Goal: Check status

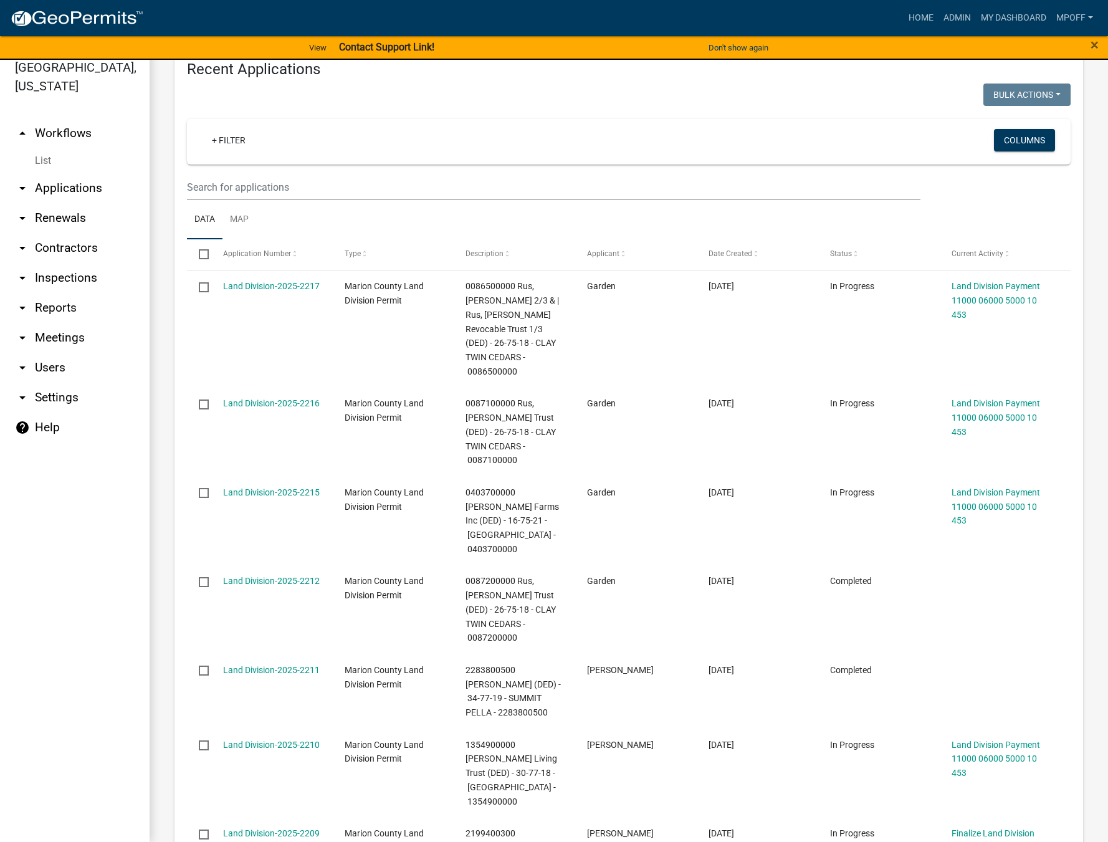
scroll to position [449, 0]
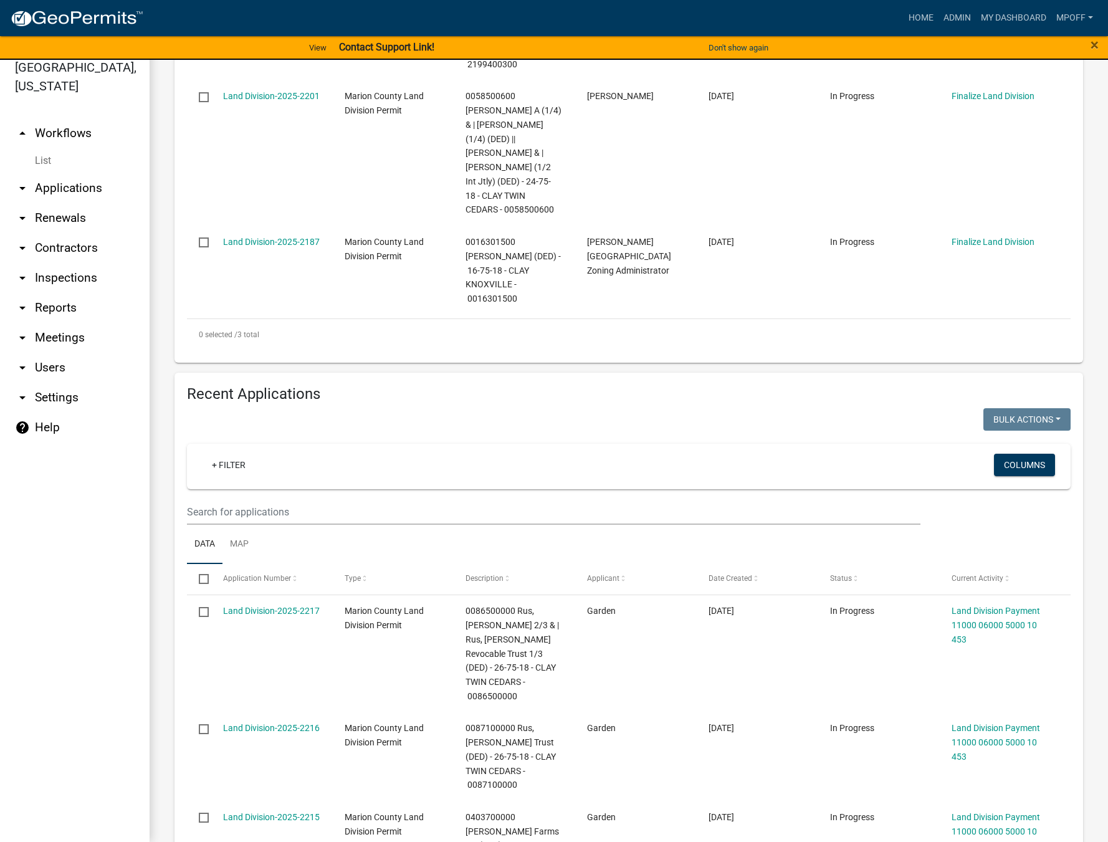
click at [42, 148] on link "List" at bounding box center [75, 160] width 150 height 25
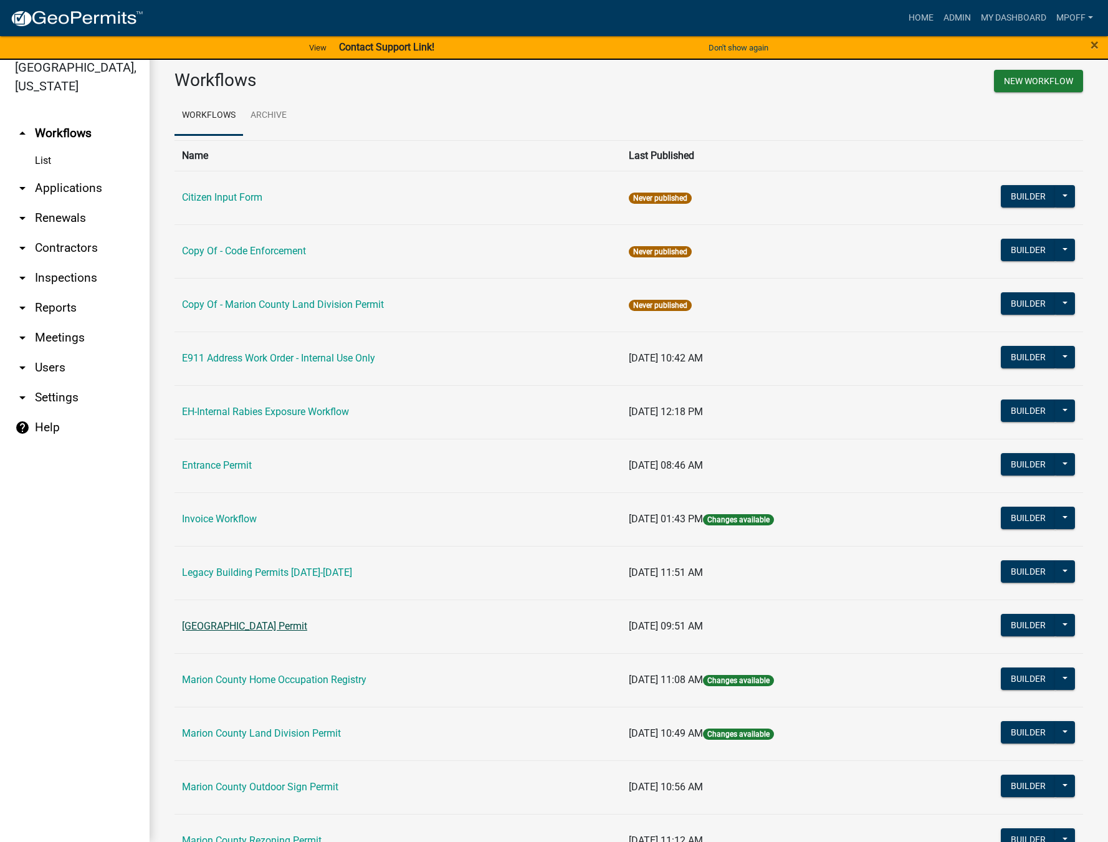
click at [255, 622] on link "[GEOGRAPHIC_DATA] Permit" at bounding box center [244, 626] width 125 height 12
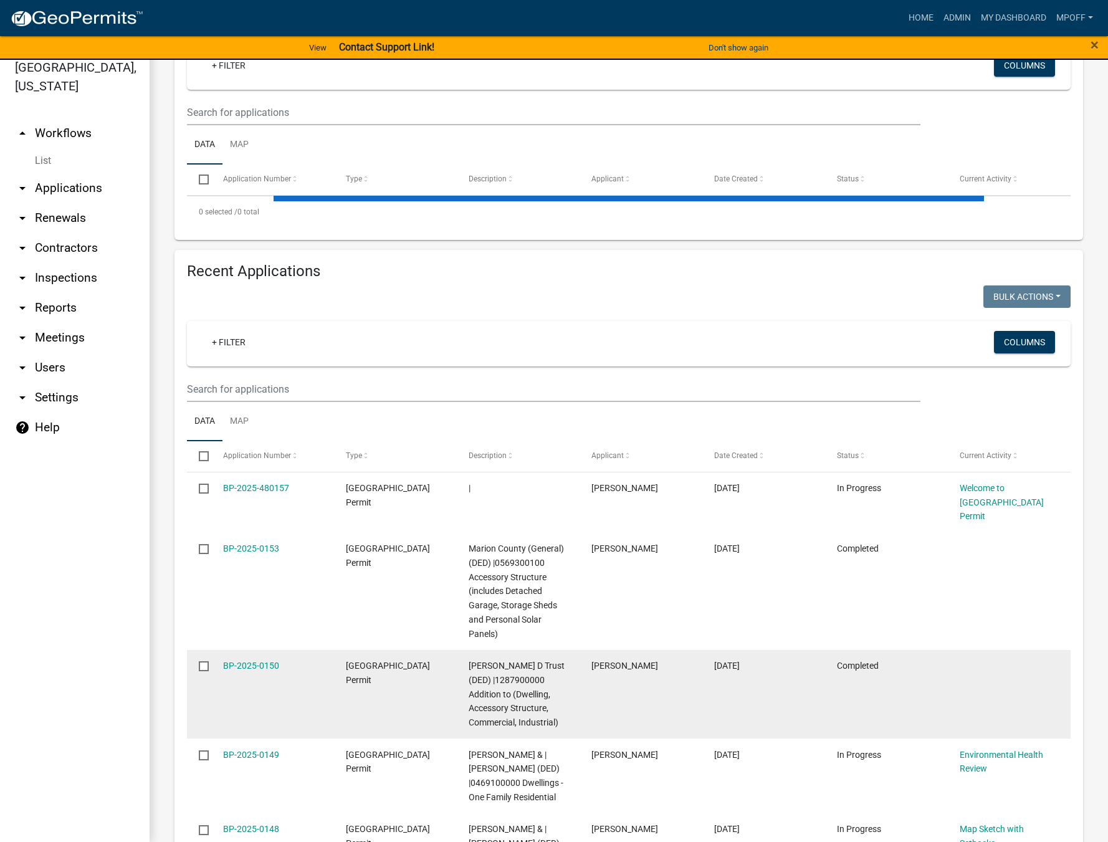
scroll to position [312, 0]
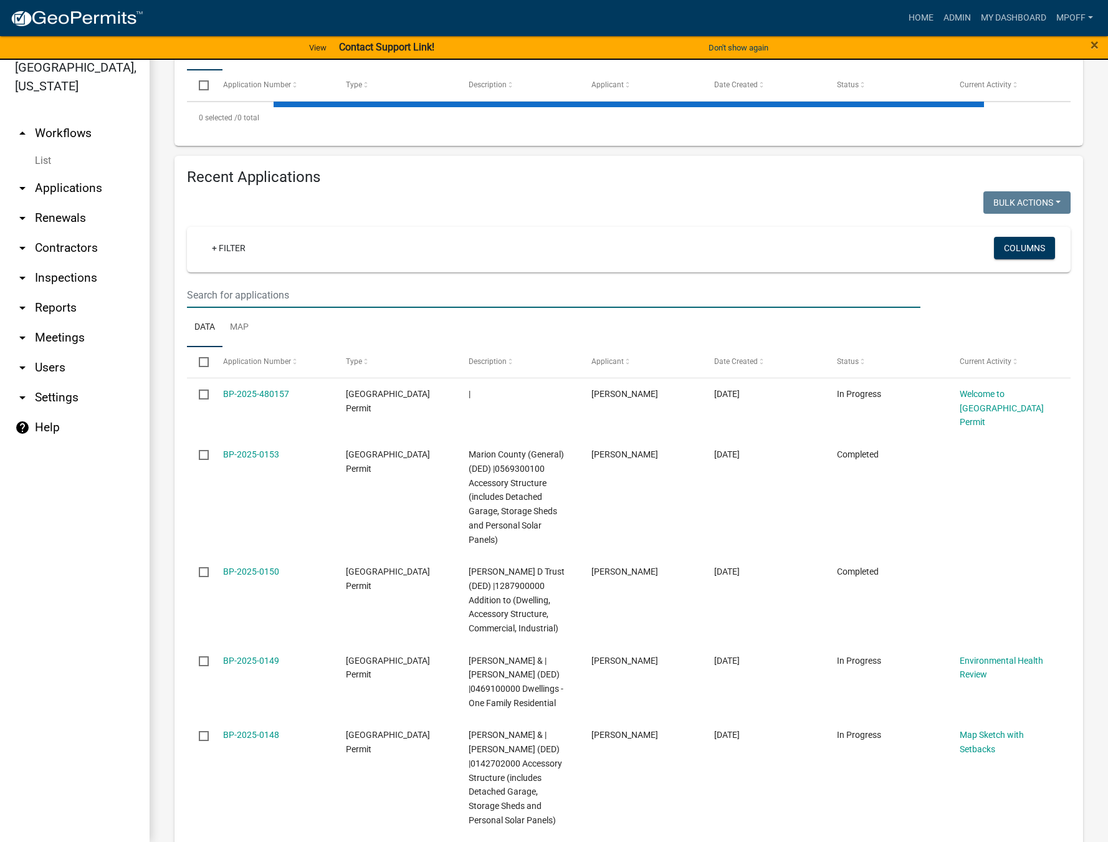
click at [291, 297] on input "text" at bounding box center [553, 295] width 733 height 26
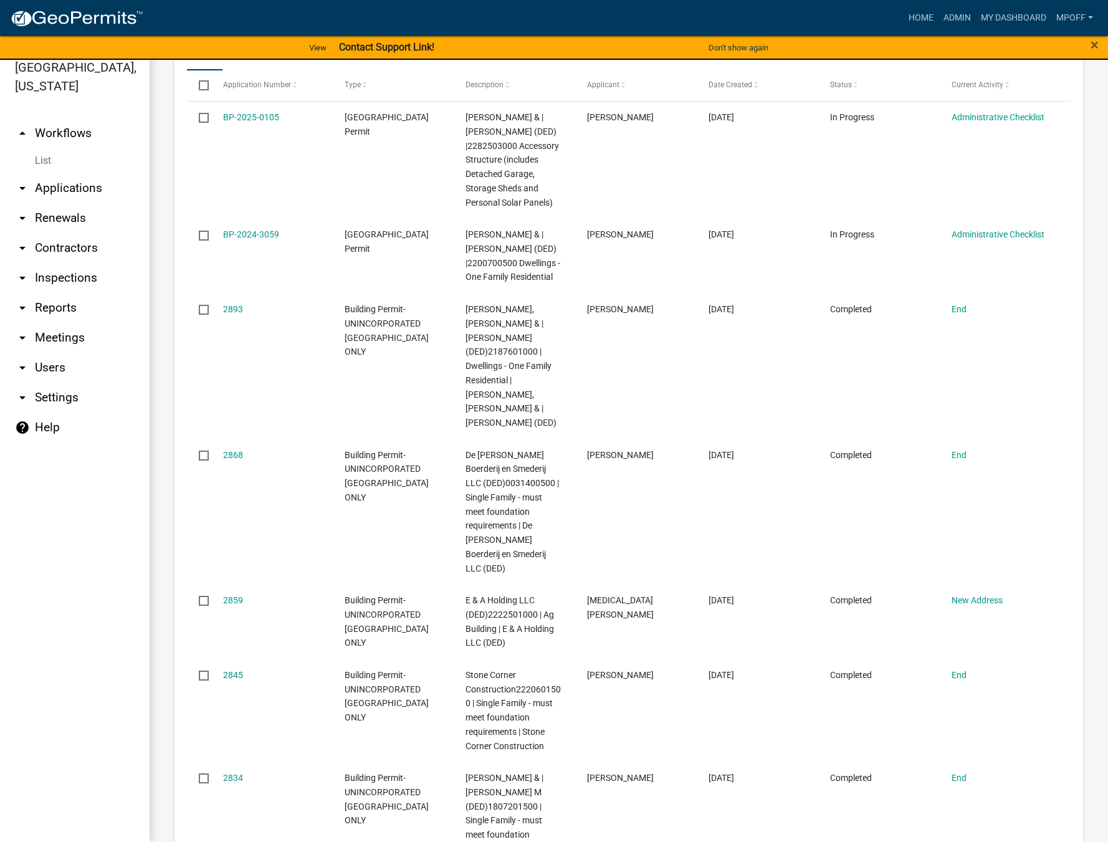
scroll to position [942, 0]
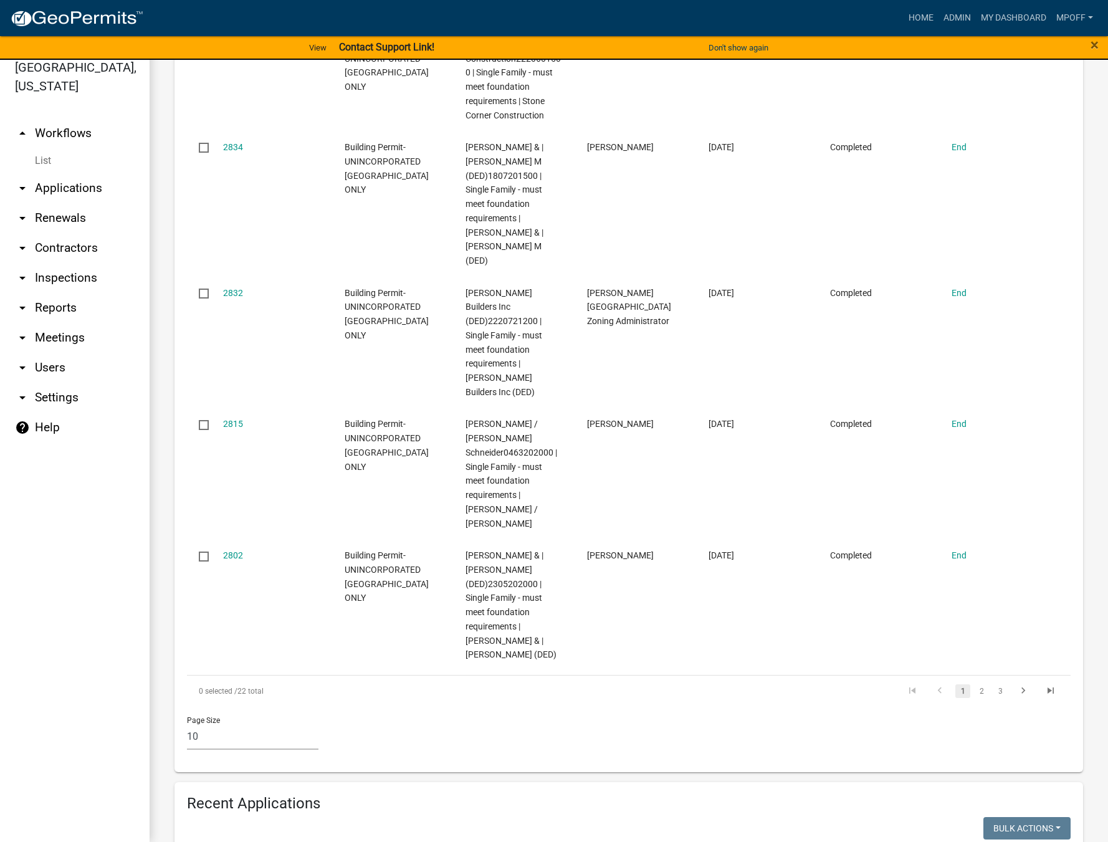
type input "[PERSON_NAME]"
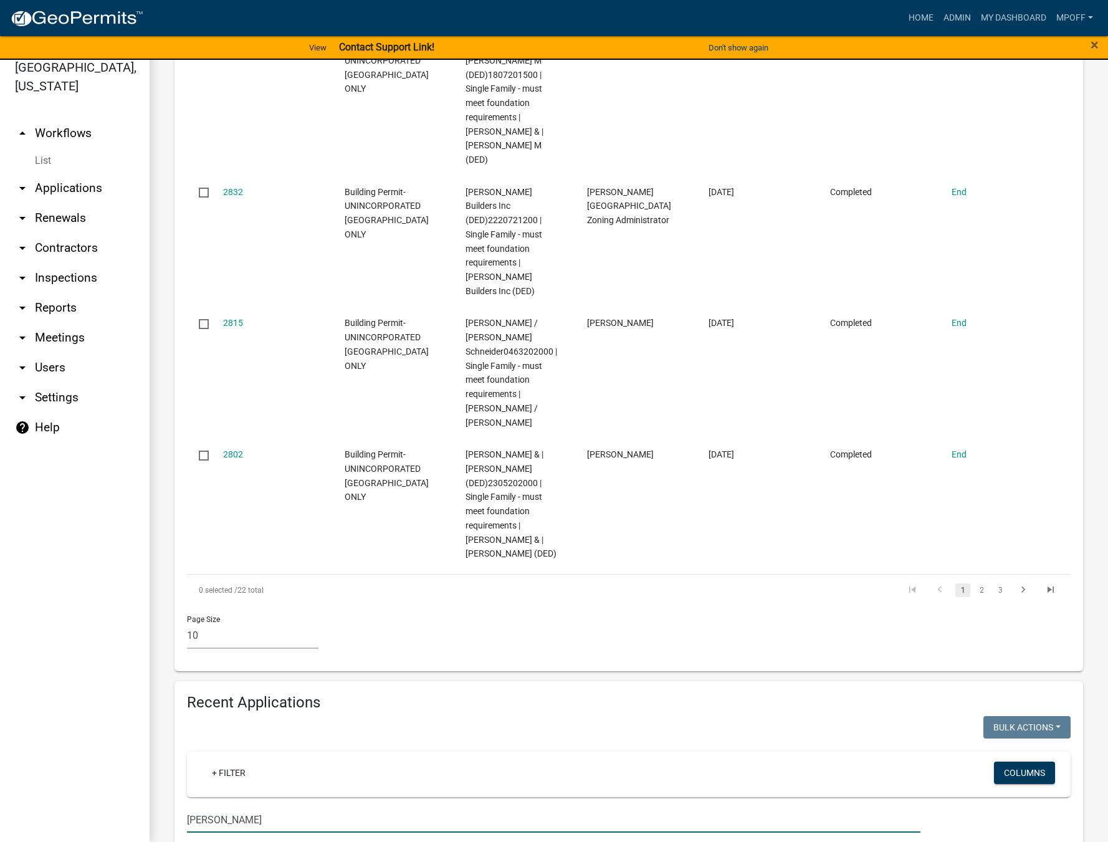
scroll to position [1254, 0]
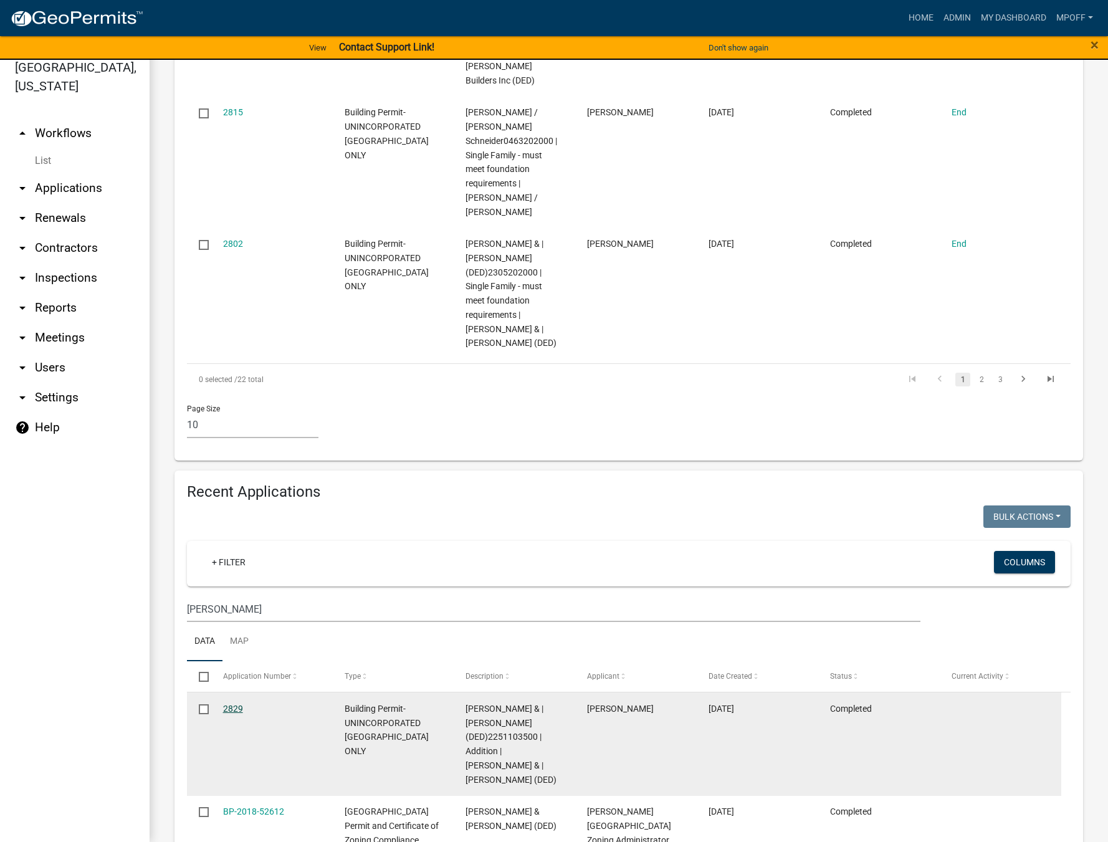
click at [235, 704] on link "2829" at bounding box center [233, 709] width 20 height 10
